Goal: Information Seeking & Learning: Learn about a topic

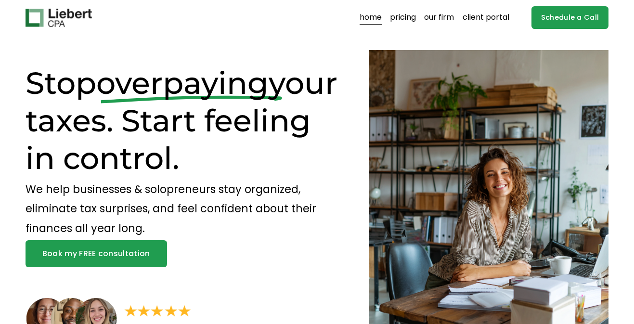
click at [411, 20] on link "pricing" at bounding box center [403, 17] width 26 height 15
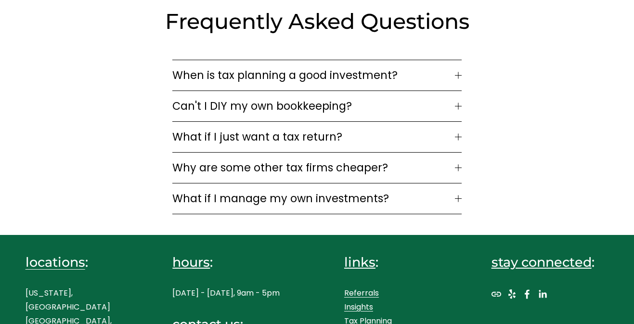
scroll to position [1389, 0]
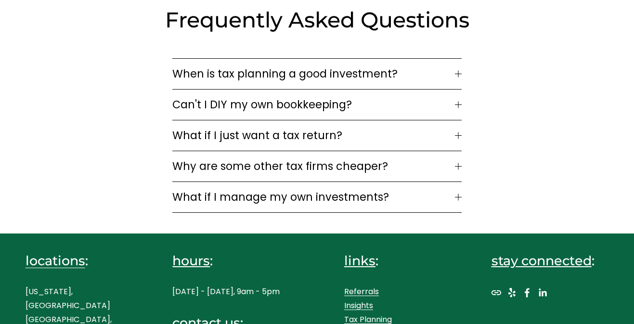
click at [175, 127] on span "What if I just want a tax return?" at bounding box center [313, 135] width 282 height 16
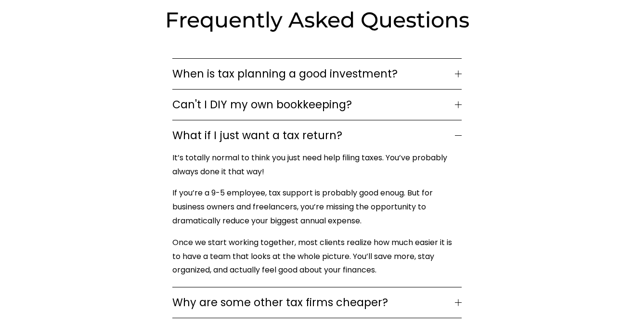
click at [174, 127] on span "What if I just want a tax return?" at bounding box center [313, 135] width 282 height 16
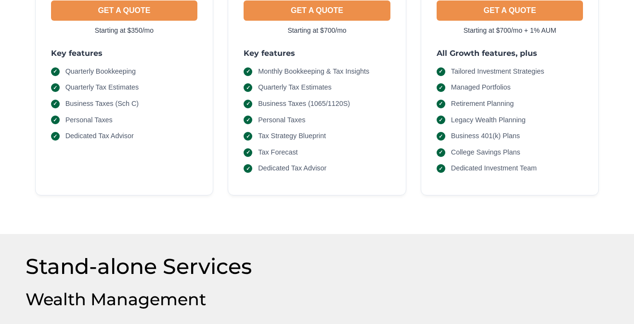
scroll to position [0, 0]
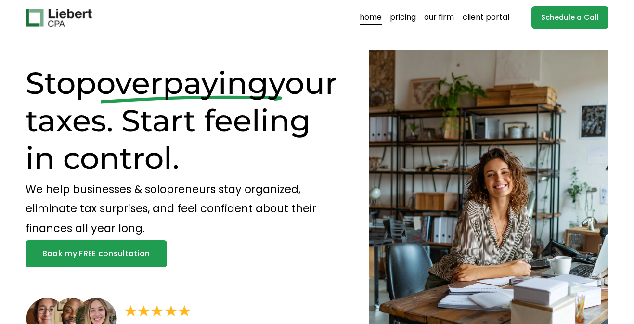
click at [410, 18] on link "pricing" at bounding box center [403, 17] width 26 height 15
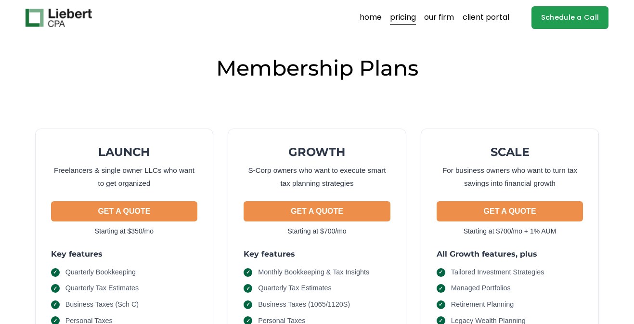
click at [448, 16] on link "our firm" at bounding box center [439, 17] width 30 height 15
